Goal: Information Seeking & Learning: Learn about a topic

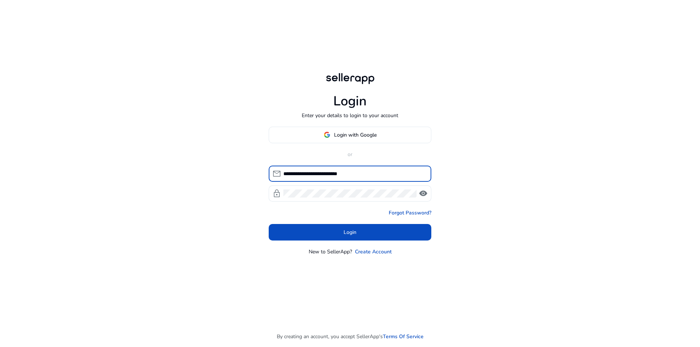
type input "**********"
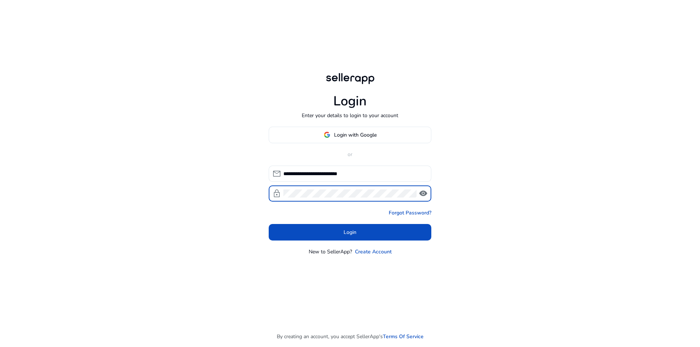
click button "Login" at bounding box center [350, 232] width 163 height 17
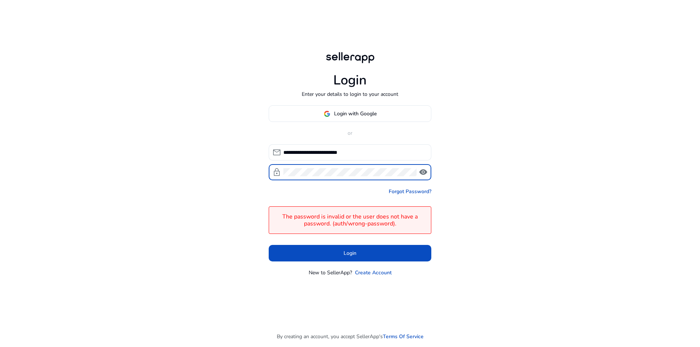
click at [421, 176] on span "visibility" at bounding box center [423, 172] width 9 height 9
click button "Login" at bounding box center [350, 253] width 163 height 17
click at [343, 113] on span "Login with Google" at bounding box center [355, 114] width 43 height 8
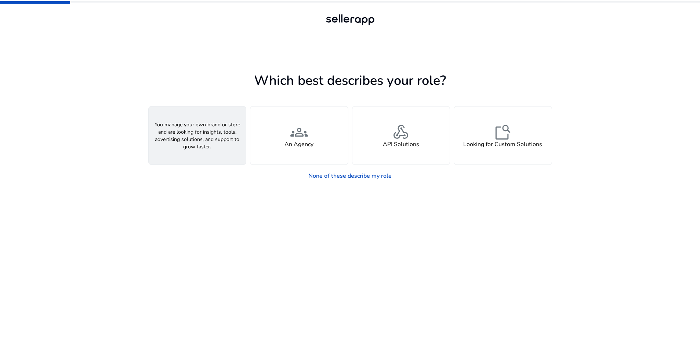
click at [211, 144] on div "person A Seller" at bounding box center [198, 135] width 98 height 58
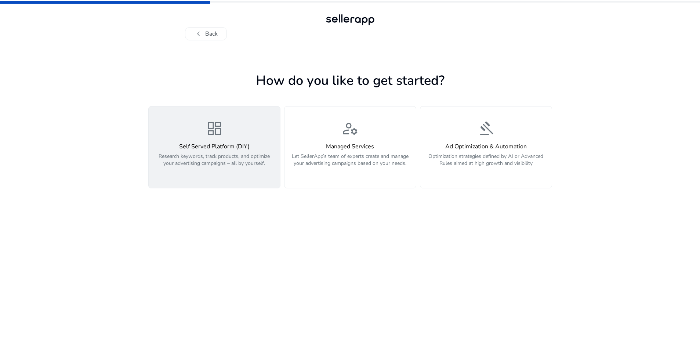
click at [206, 144] on h4 "Self Served Platform (DIY)" at bounding box center [214, 146] width 123 height 7
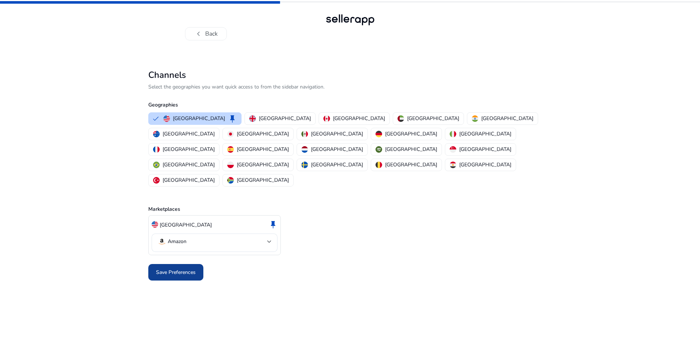
click at [172, 268] on span "Save Preferences" at bounding box center [176, 272] width 40 height 8
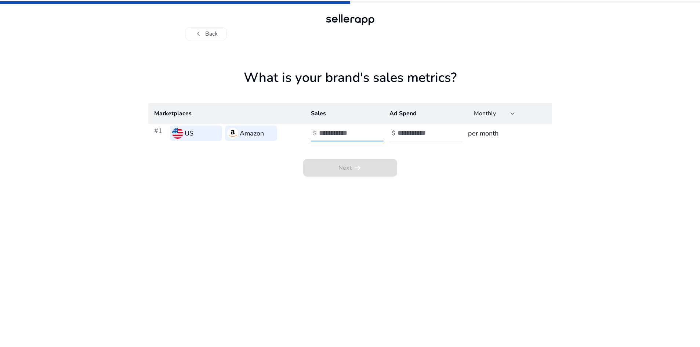
click at [338, 131] on input "number" at bounding box center [344, 133] width 50 height 8
type input "*"
click at [408, 133] on input "number" at bounding box center [423, 133] width 50 height 8
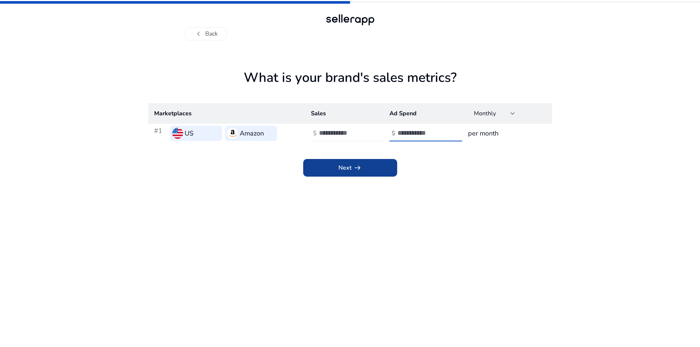
type input "*"
click at [384, 169] on span at bounding box center [350, 168] width 94 height 18
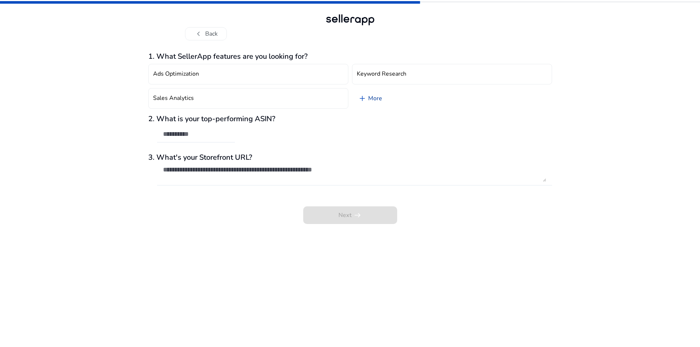
click at [364, 99] on span "add" at bounding box center [362, 98] width 9 height 9
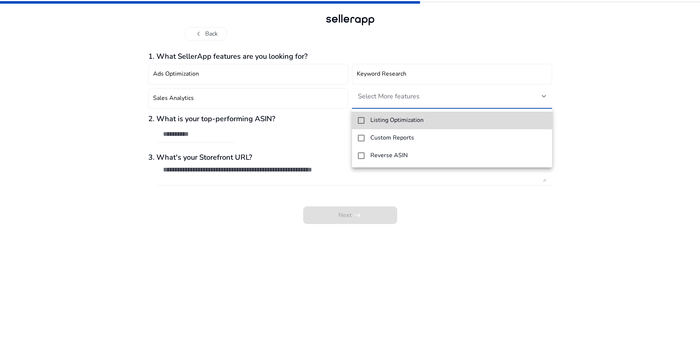
click at [363, 116] on mat-option "Listing Optimization" at bounding box center [452, 121] width 200 height 18
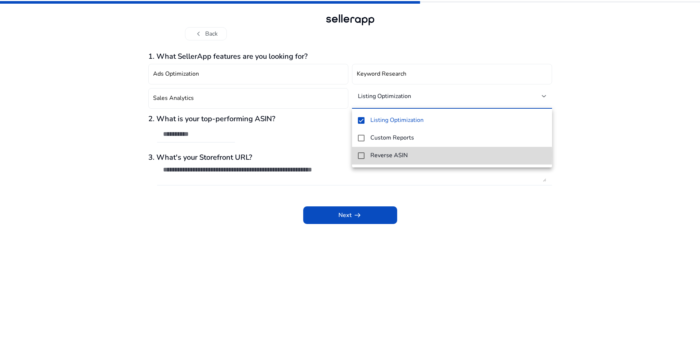
click at [364, 155] on mat-pseudo-checkbox at bounding box center [361, 155] width 7 height 7
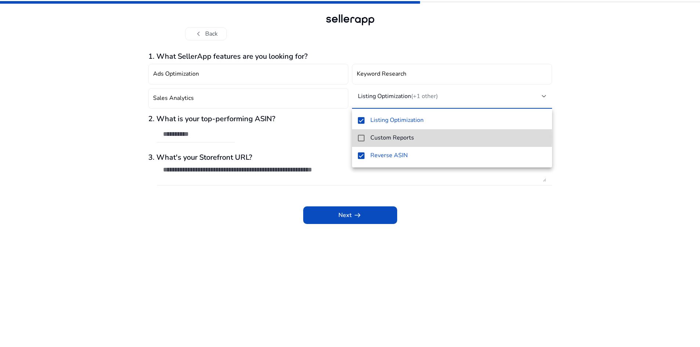
click at [365, 138] on mat-option "Custom Reports" at bounding box center [452, 138] width 200 height 18
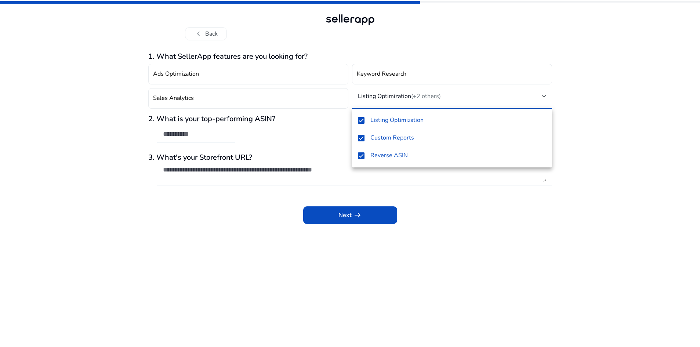
click at [141, 136] on div at bounding box center [350, 173] width 700 height 347
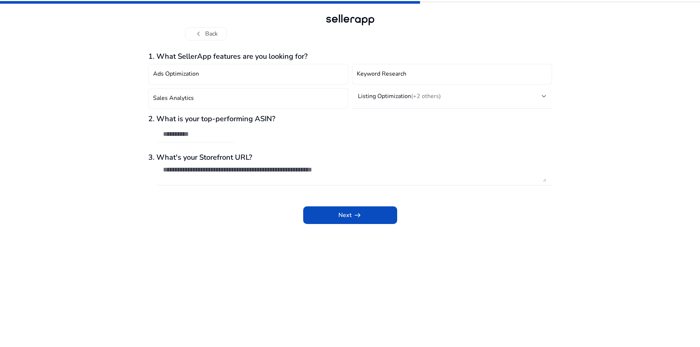
click at [170, 135] on input "text" at bounding box center [196, 134] width 66 height 8
click at [177, 173] on textarea at bounding box center [354, 174] width 383 height 16
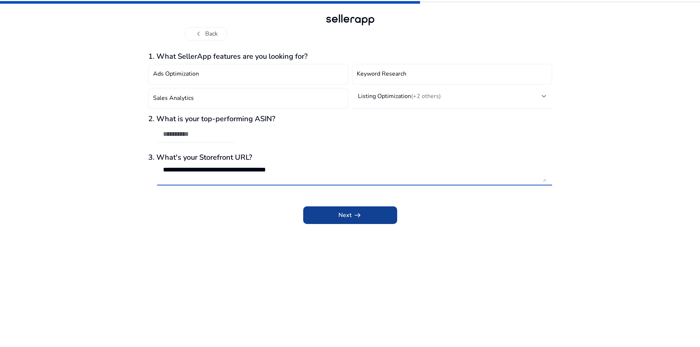
type textarea "**********"
click at [338, 214] on span "Next arrow_right_alt" at bounding box center [349, 215] width 23 height 9
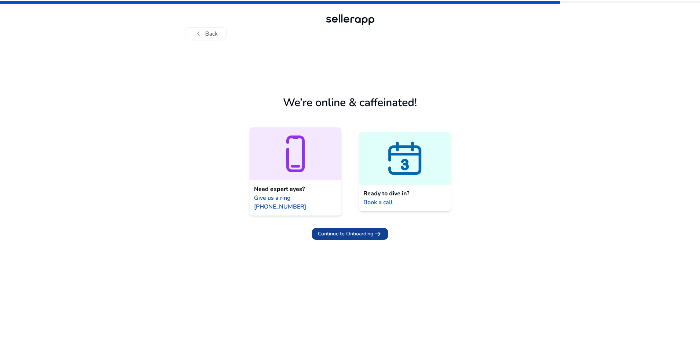
click at [342, 230] on span "Continue to Onboarding" at bounding box center [345, 234] width 55 height 8
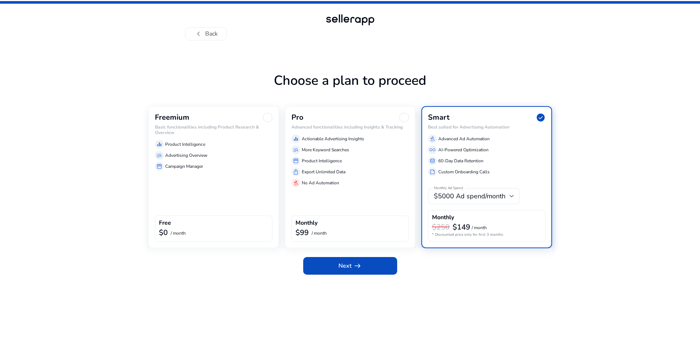
click at [222, 120] on div "Freemium" at bounding box center [213, 118] width 117 height 10
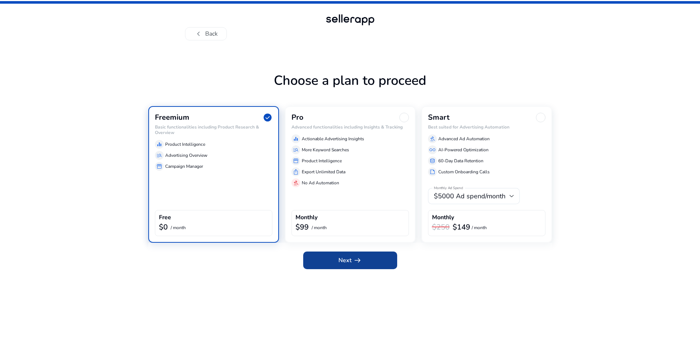
click at [356, 262] on span "arrow_right_alt" at bounding box center [357, 260] width 9 height 9
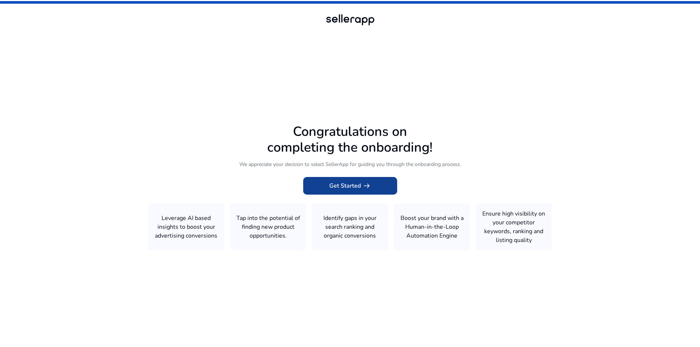
click at [338, 187] on span "Get Started arrow_right_alt" at bounding box center [350, 185] width 42 height 9
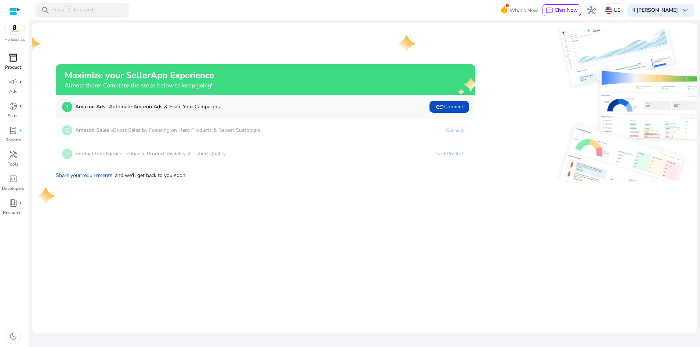
click at [11, 66] on p "Product" at bounding box center [13, 67] width 16 height 7
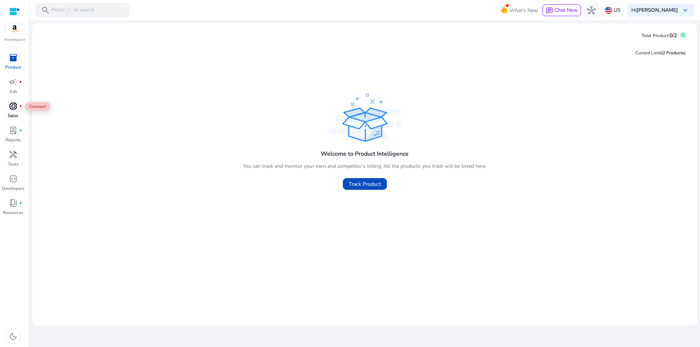
click at [21, 108] on div "donut_small fiber_manual_record" at bounding box center [13, 106] width 21 height 12
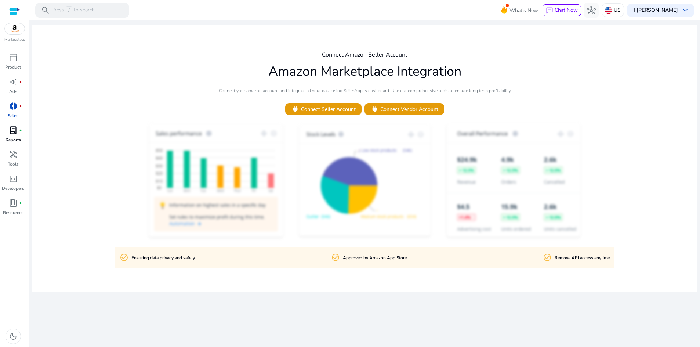
click at [17, 136] on link "lab_profile fiber_manual_record Reports" at bounding box center [13, 136] width 26 height 24
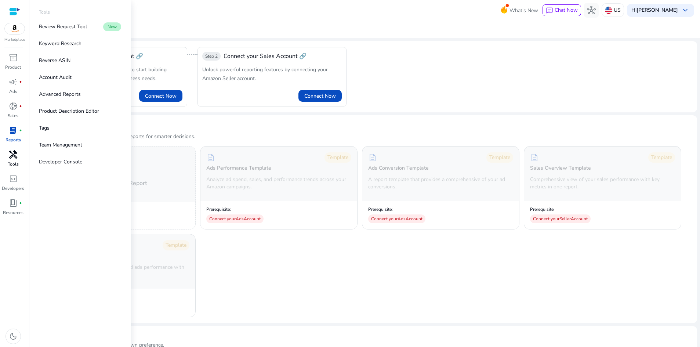
click at [17, 154] on span "handyman" at bounding box center [13, 154] width 9 height 9
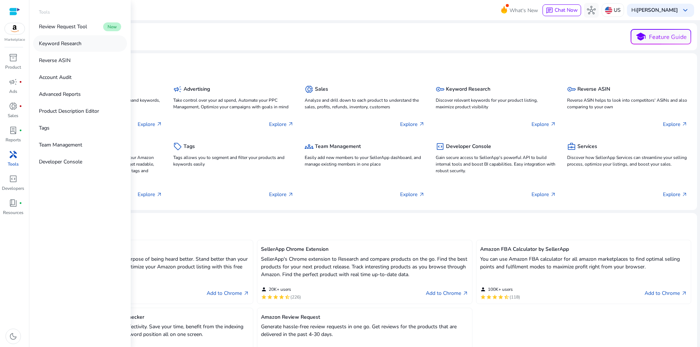
click at [56, 40] on p "Keyword Research" at bounding box center [60, 44] width 43 height 8
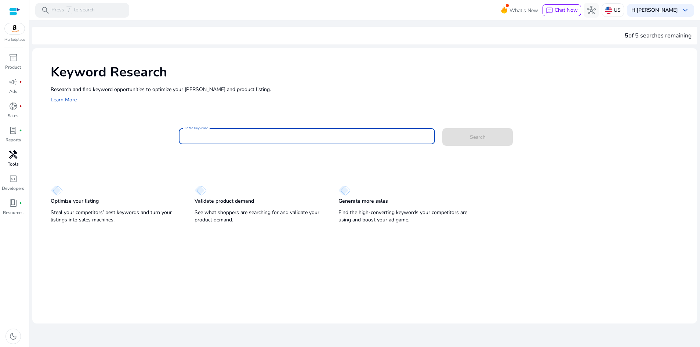
click at [225, 135] on input "Enter Keyword" at bounding box center [307, 136] width 244 height 8
type input "**********"
click at [442, 128] on button "Search" at bounding box center [477, 137] width 70 height 18
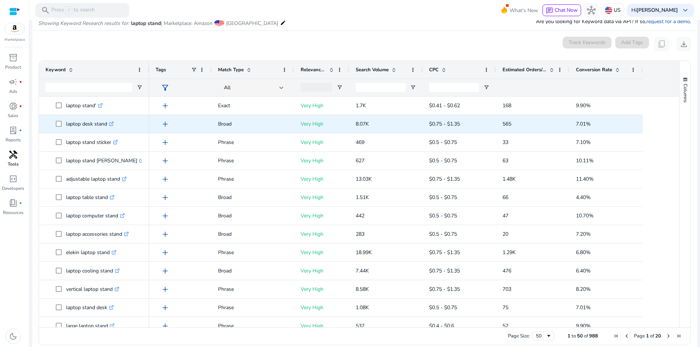
scroll to position [87, 0]
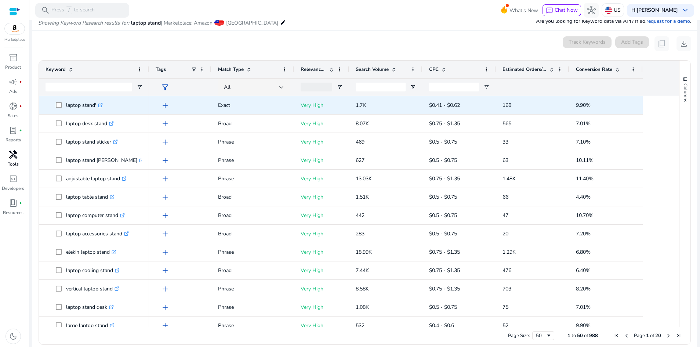
click at [83, 103] on p "laptop stand' .st0{fill:#2c8af8}" at bounding box center [84, 105] width 37 height 15
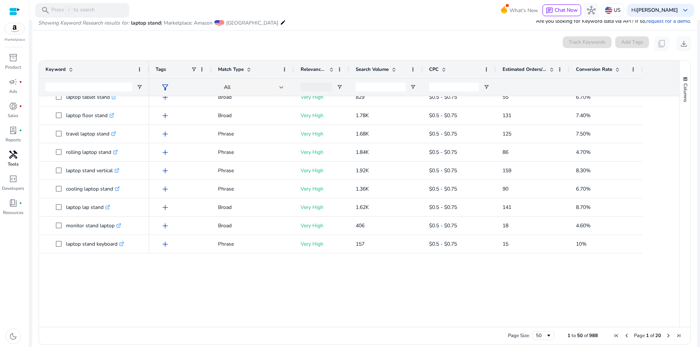
scroll to position [0, 0]
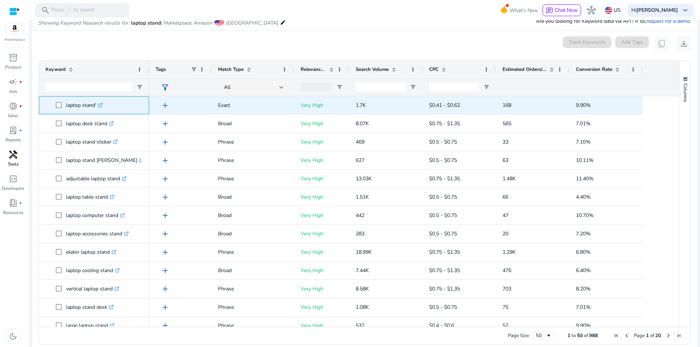
click at [103, 104] on icon ".st0{fill:#2c8af8}" at bounding box center [100, 105] width 5 height 5
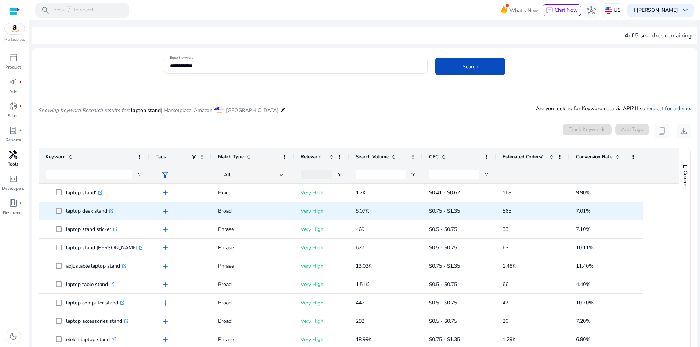
click at [112, 211] on icon ".st0{fill:#2c8af8}" at bounding box center [111, 211] width 5 height 5
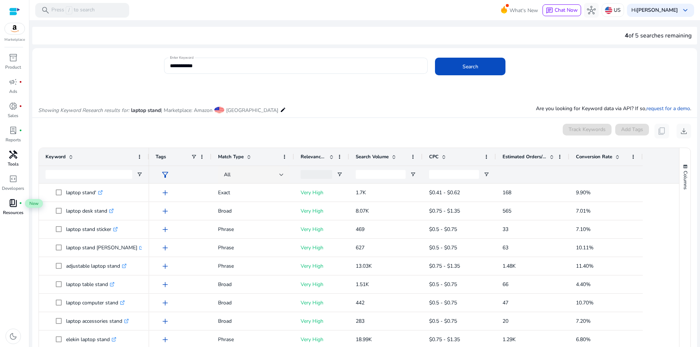
click at [17, 203] on span "book_4" at bounding box center [13, 203] width 9 height 9
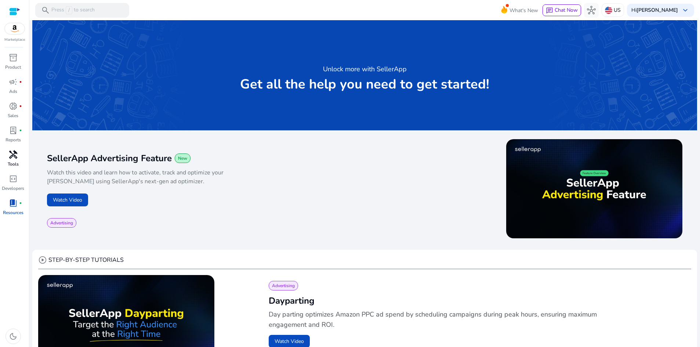
click at [15, 29] on img at bounding box center [15, 28] width 20 height 11
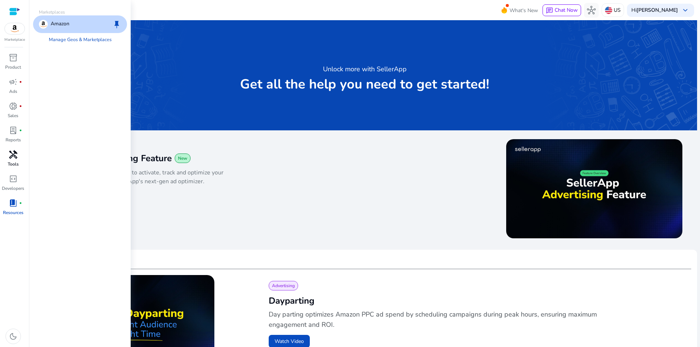
click at [68, 22] on p "Amazon" at bounding box center [60, 24] width 19 height 9
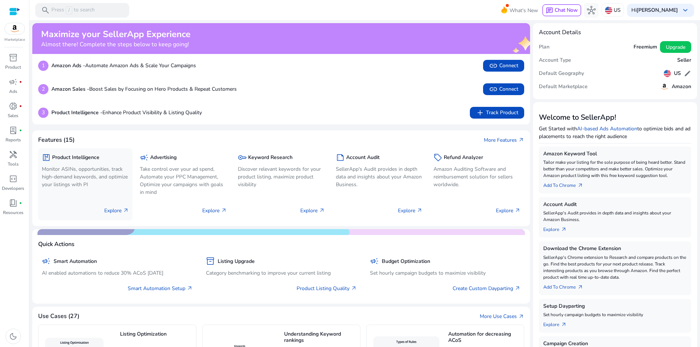
click at [69, 159] on h5 "Product Intelligence" at bounding box center [75, 158] width 47 height 6
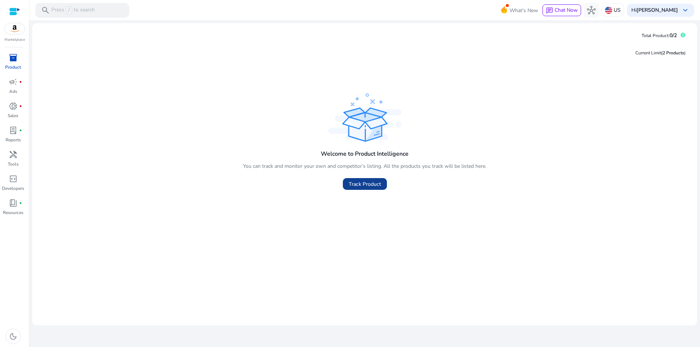
click at [360, 186] on span "Track Product" at bounding box center [365, 184] width 32 height 8
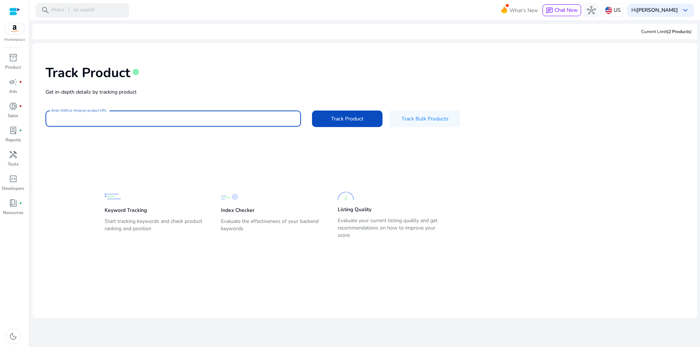
click at [287, 121] on input "Enter ASIN or Amazon product URL" at bounding box center [173, 119] width 244 height 8
click at [242, 119] on input "Enter ASIN or Amazon product URL" at bounding box center [173, 119] width 244 height 8
paste input "**********"
type input "**********"
click at [312, 110] on button "Track Product" at bounding box center [347, 118] width 70 height 17
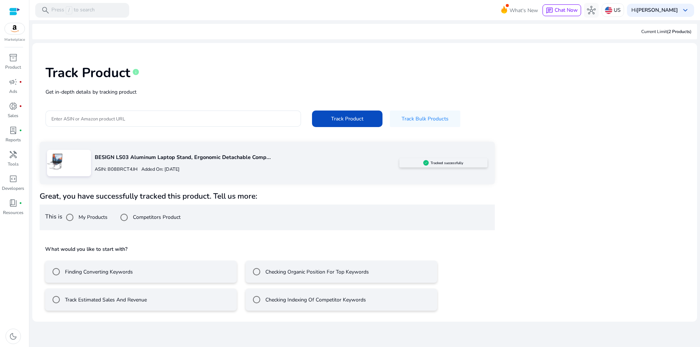
click at [57, 167] on img at bounding box center [55, 161] width 17 height 17
click at [13, 12] on div at bounding box center [14, 11] width 11 height 8
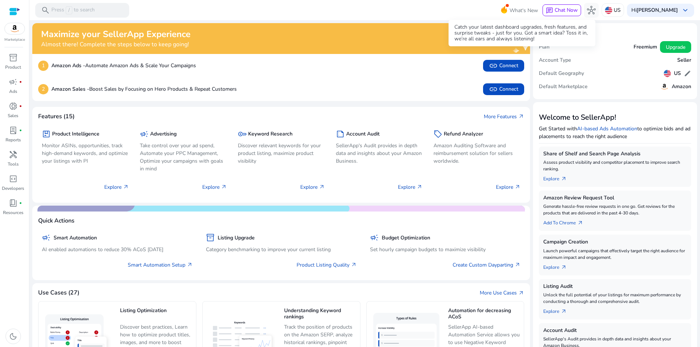
click at [512, 9] on span "What's New" at bounding box center [524, 10] width 29 height 13
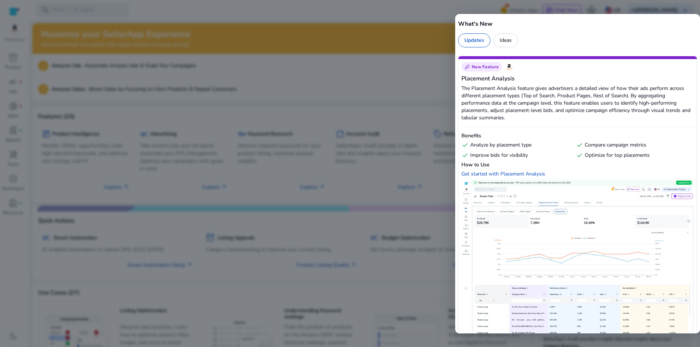
click at [416, 11] on div at bounding box center [350, 173] width 700 height 347
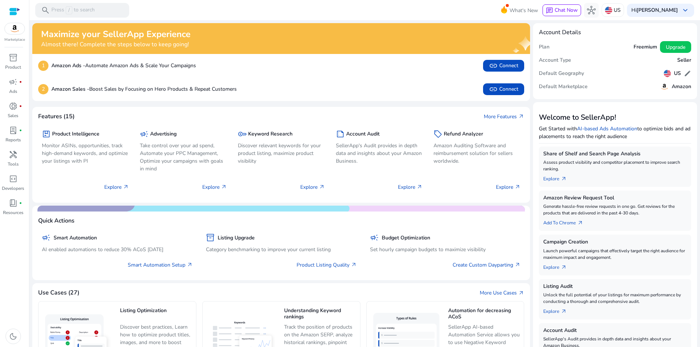
click at [6, 28] on img at bounding box center [15, 28] width 20 height 11
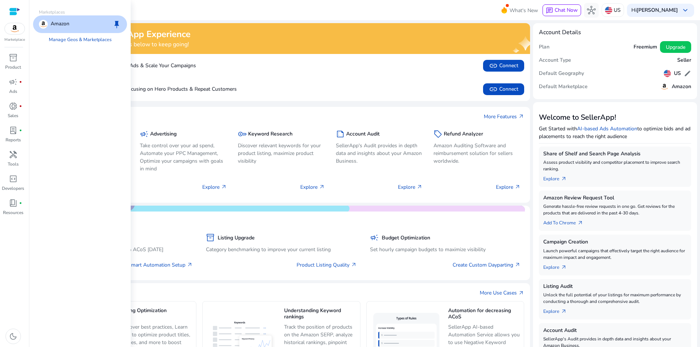
click at [64, 27] on p "Amazon" at bounding box center [60, 24] width 19 height 9
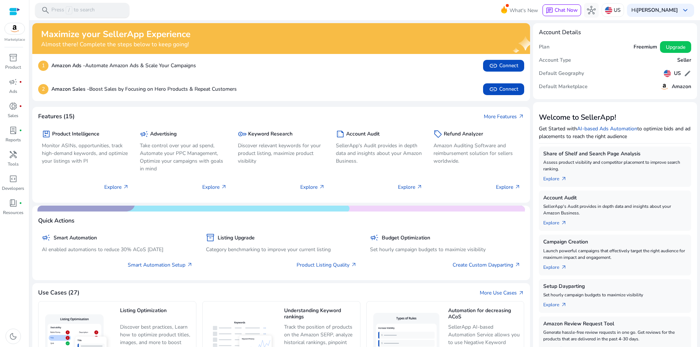
click at [75, 7] on p "Press / to search" at bounding box center [72, 10] width 43 height 8
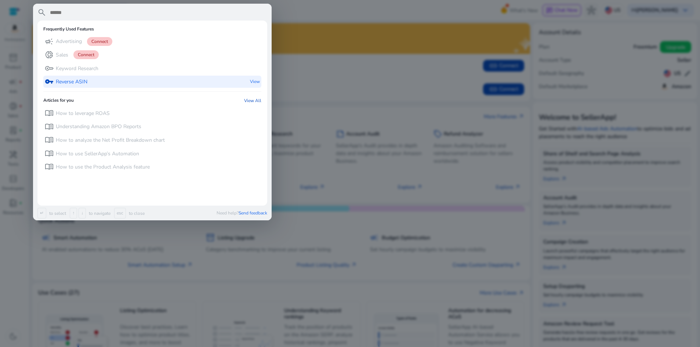
click at [77, 78] on p "Reverse ASIN" at bounding box center [72, 81] width 32 height 7
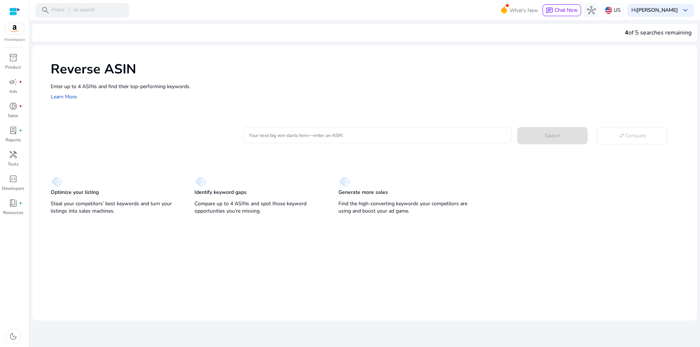
click at [283, 135] on input "Your next big win starts here—enter an ASIN" at bounding box center [377, 135] width 257 height 8
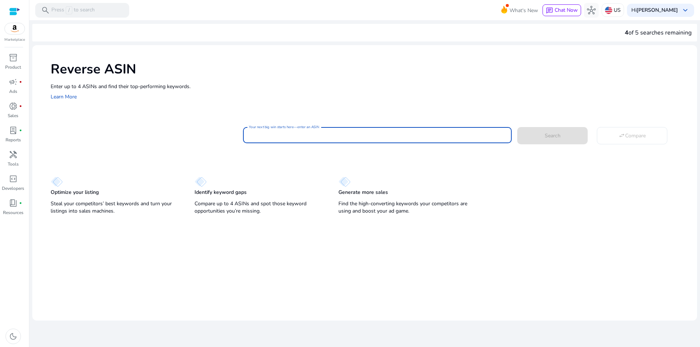
paste input "**********"
type input "*"
paste input "**********"
type input "**********"
click at [558, 136] on span "Search" at bounding box center [553, 136] width 16 height 8
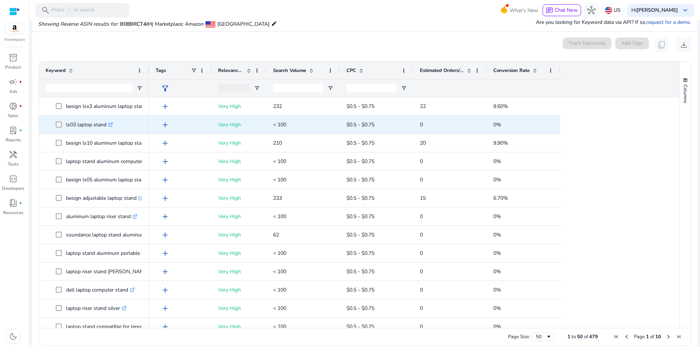
scroll to position [79, 0]
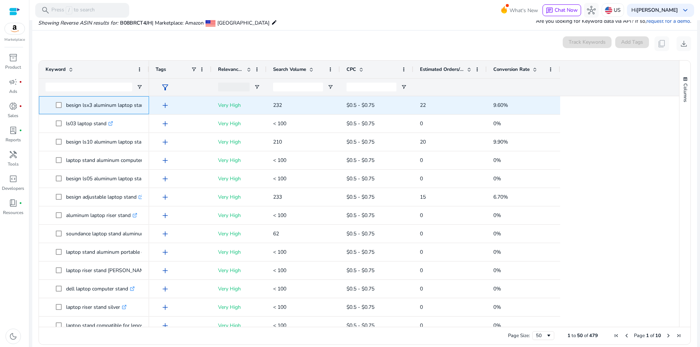
click at [90, 104] on p "besign lsx3 aluminum laptop stand .st0{fill:#2c8af8}" at bounding box center [109, 105] width 87 height 15
click at [287, 108] on p "232" at bounding box center [303, 105] width 60 height 15
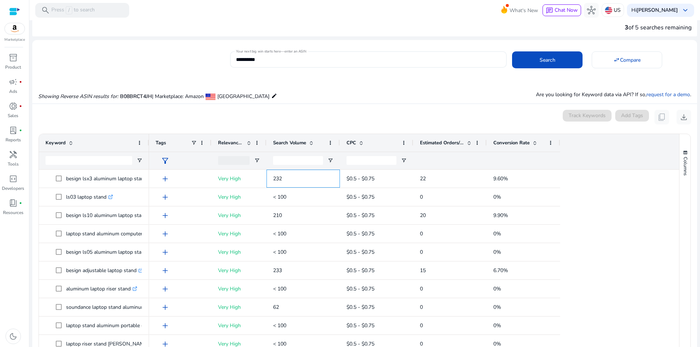
scroll to position [0, 0]
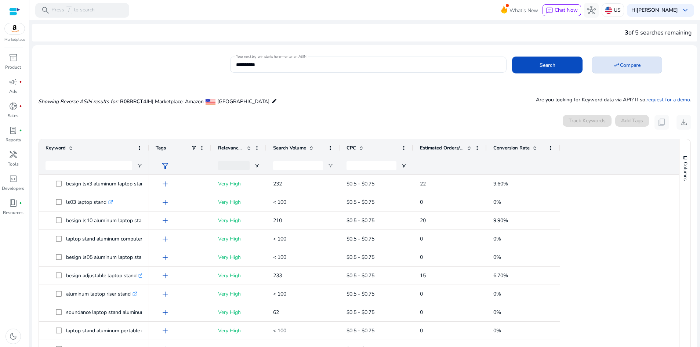
click at [620, 65] on span "Compare" at bounding box center [630, 65] width 21 height 8
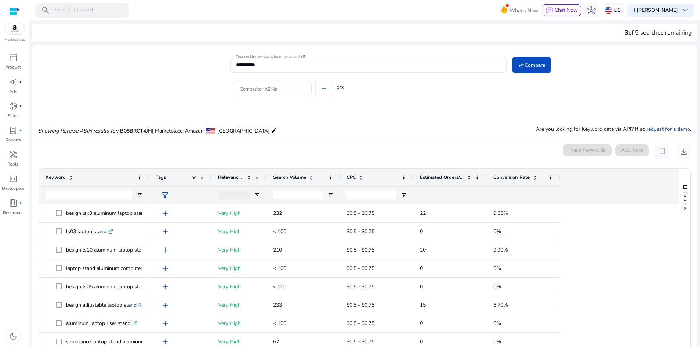
click at [12, 24] on img at bounding box center [15, 28] width 20 height 11
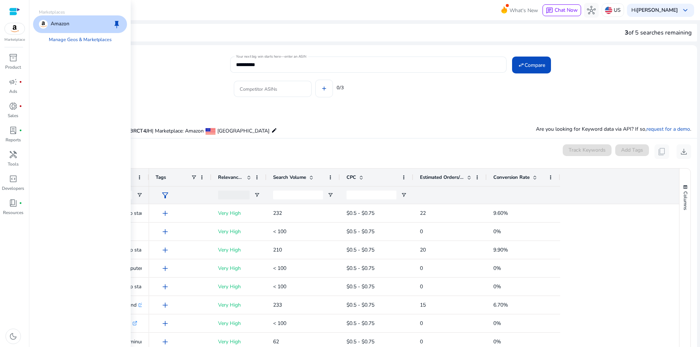
click at [59, 22] on p "Amazon" at bounding box center [60, 24] width 19 height 9
